Goal: Information Seeking & Learning: Learn about a topic

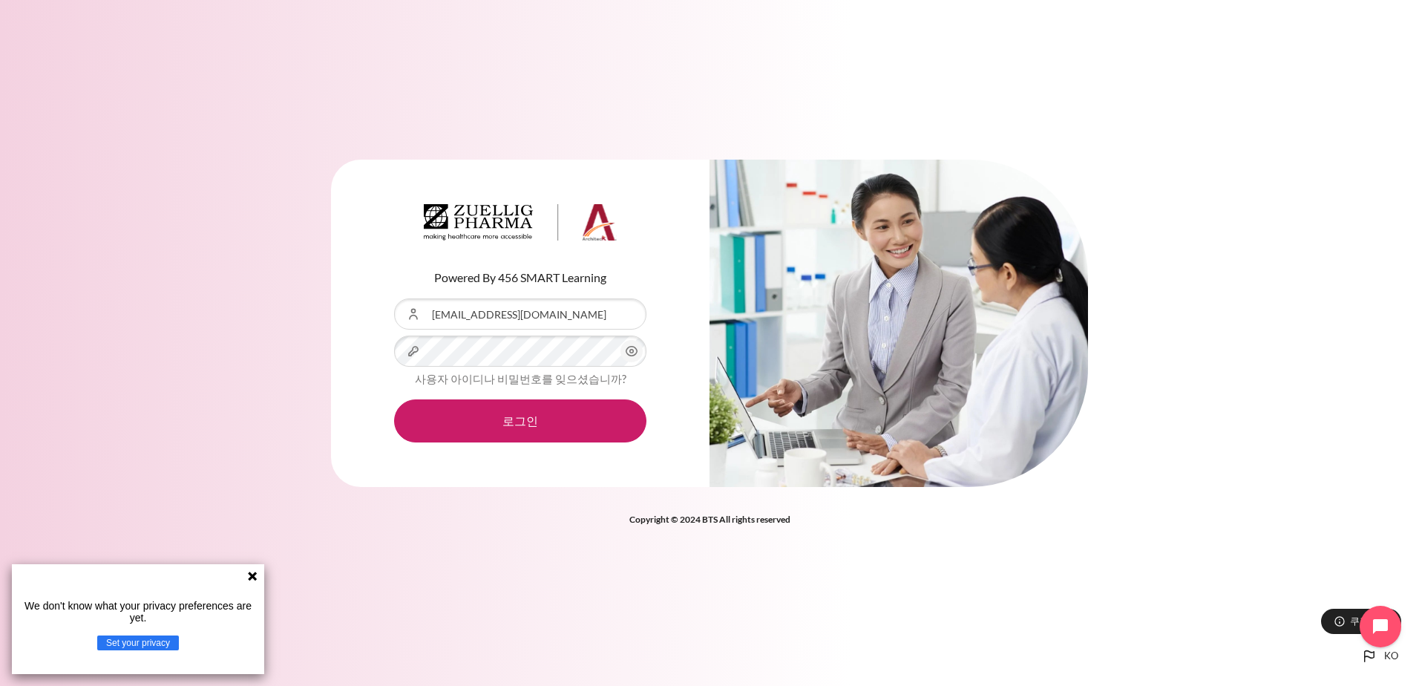
click at [394, 399] on button "로그인" at bounding box center [520, 420] width 252 height 43
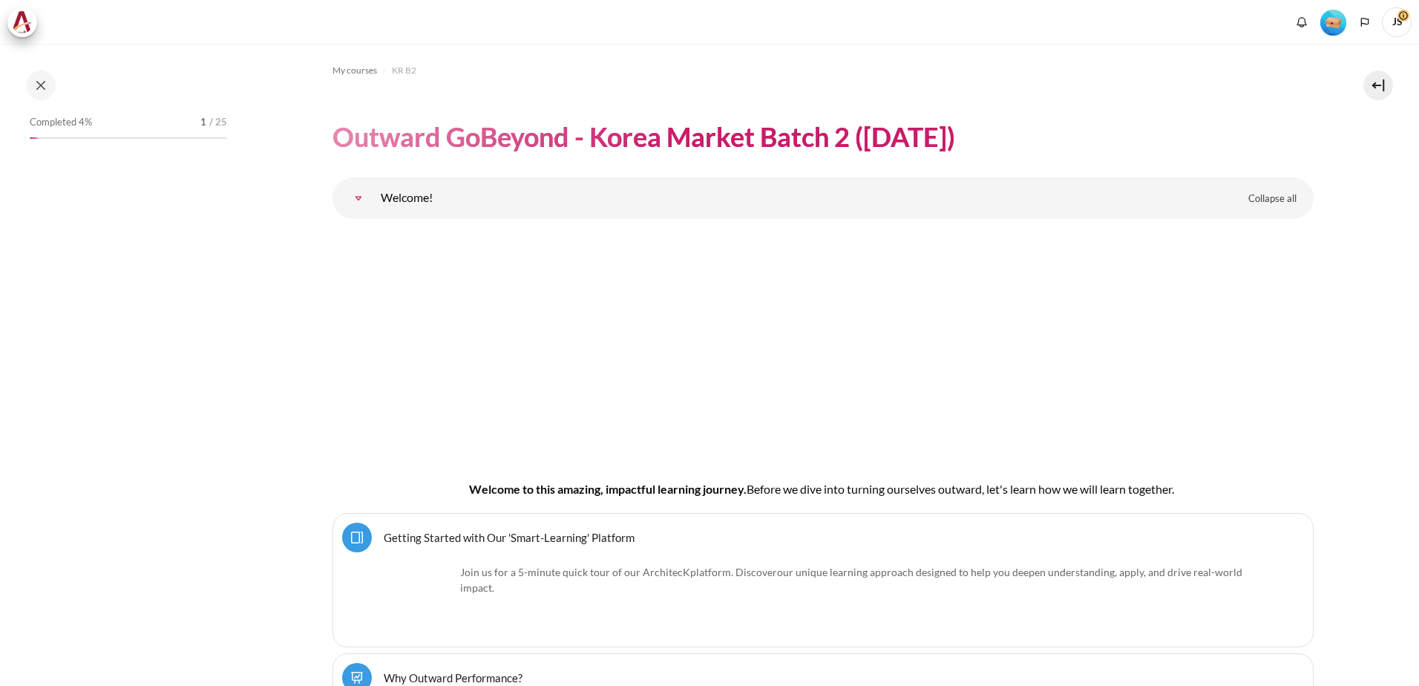
scroll to position [89, 0]
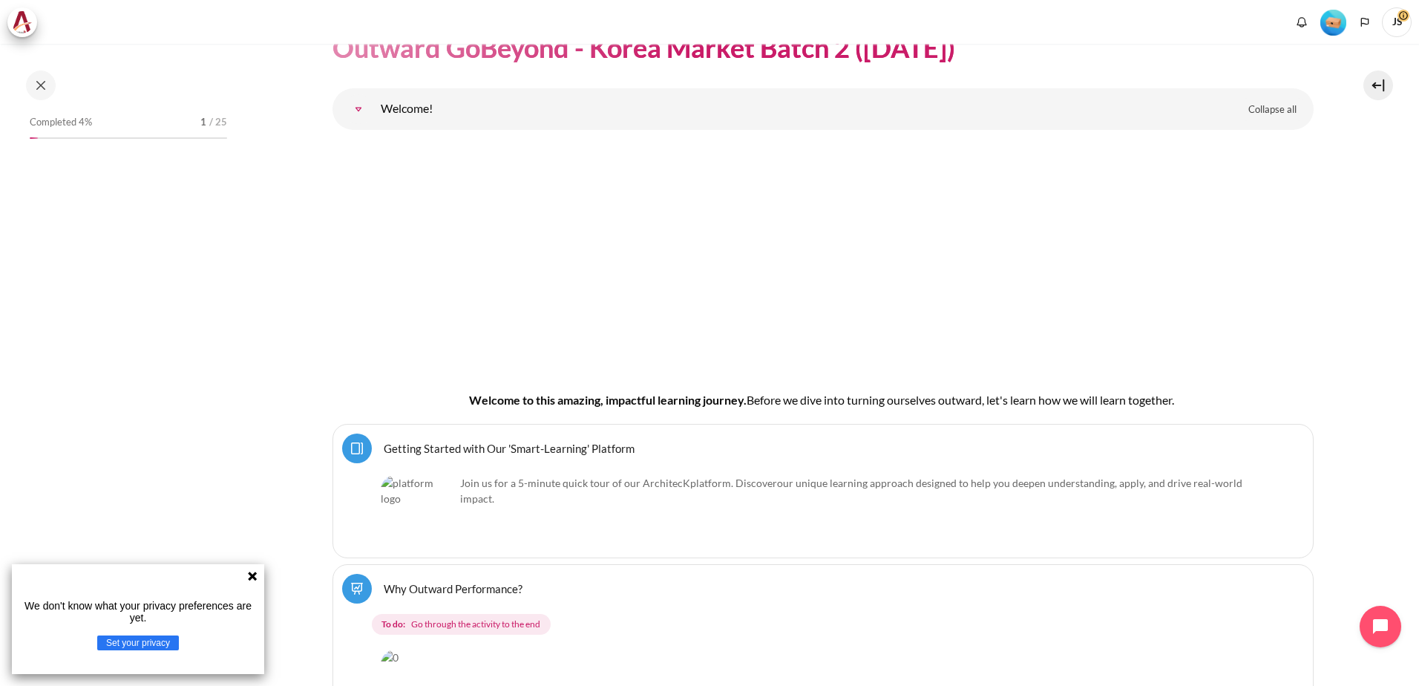
click at [249, 574] on icon at bounding box center [252, 576] width 12 height 12
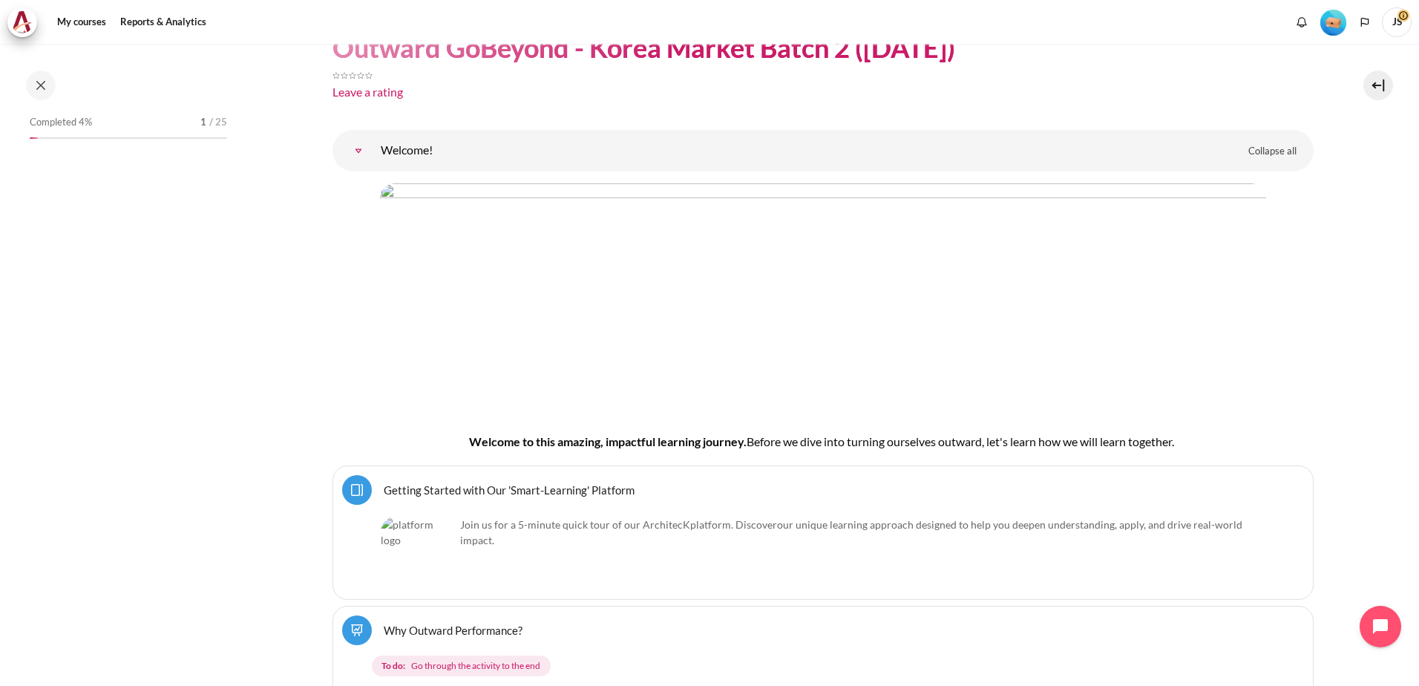
scroll to position [131, 0]
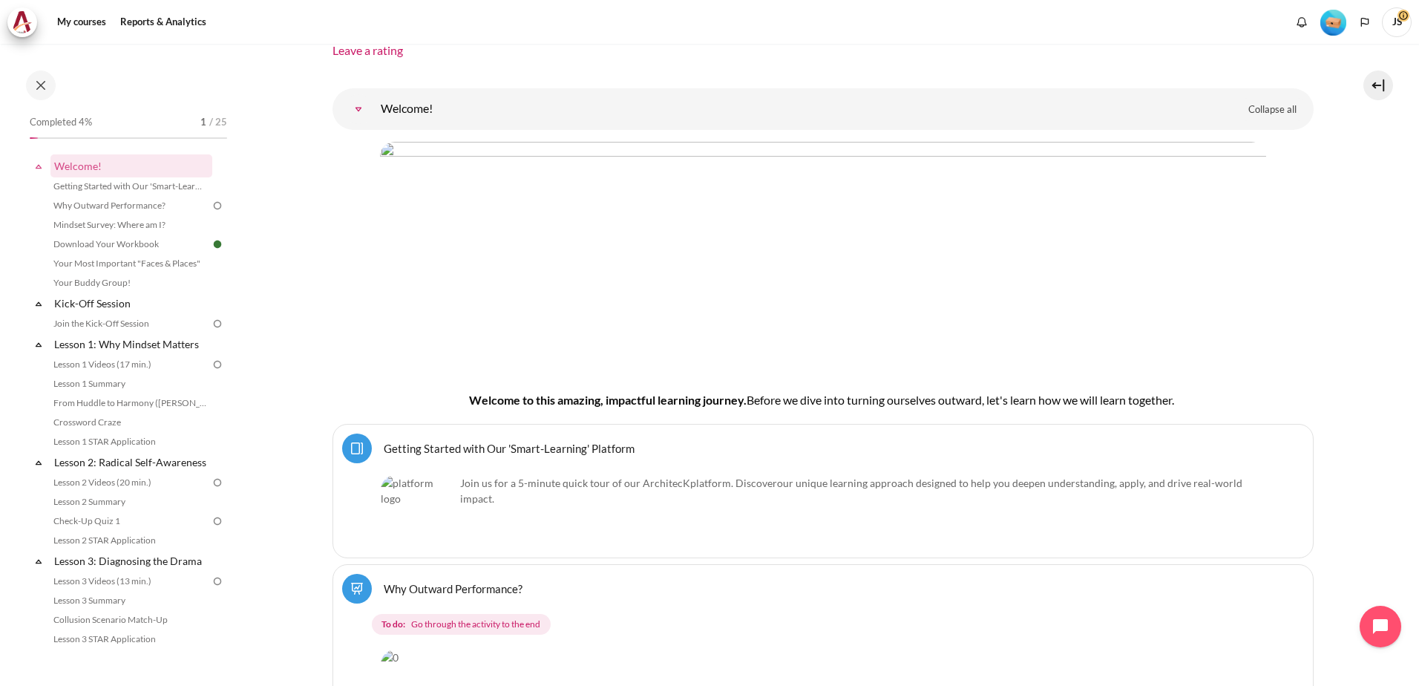
drag, startPoint x: 1338, startPoint y: 1, endPoint x: 901, endPoint y: 30, distance: 438.0
click at [901, 30] on div "My courses Reports & Analytics" at bounding box center [709, 22] width 1404 height 30
click at [1398, 26] on span "JS" at bounding box center [1396, 22] width 30 height 30
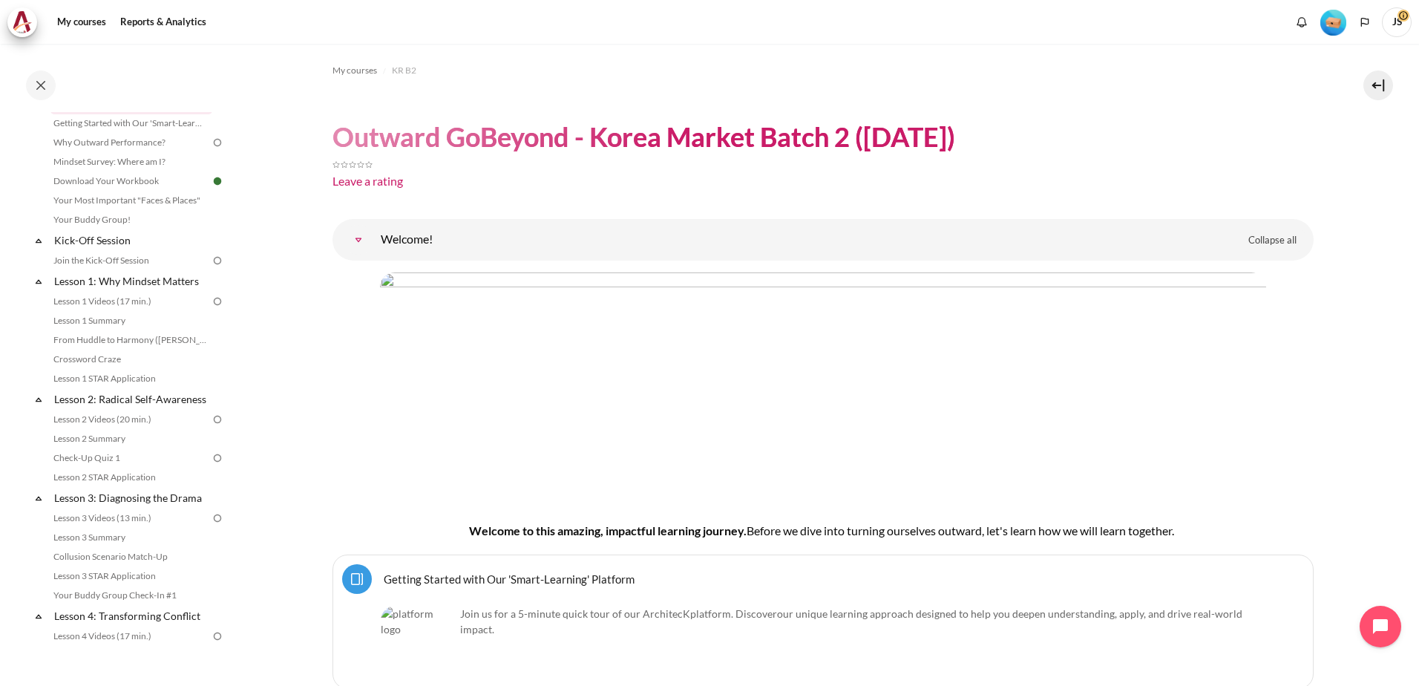
scroll to position [43, 0]
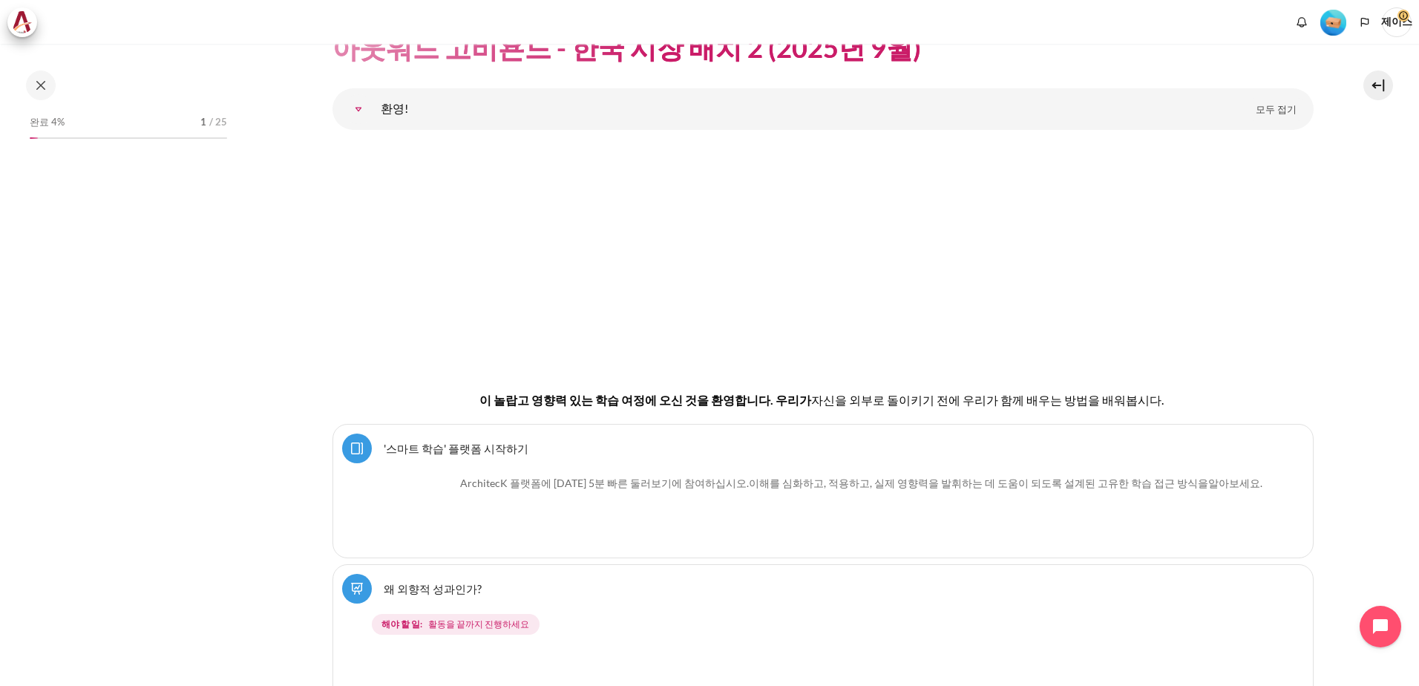
scroll to position [131, 0]
